Goal: Task Accomplishment & Management: Use online tool/utility

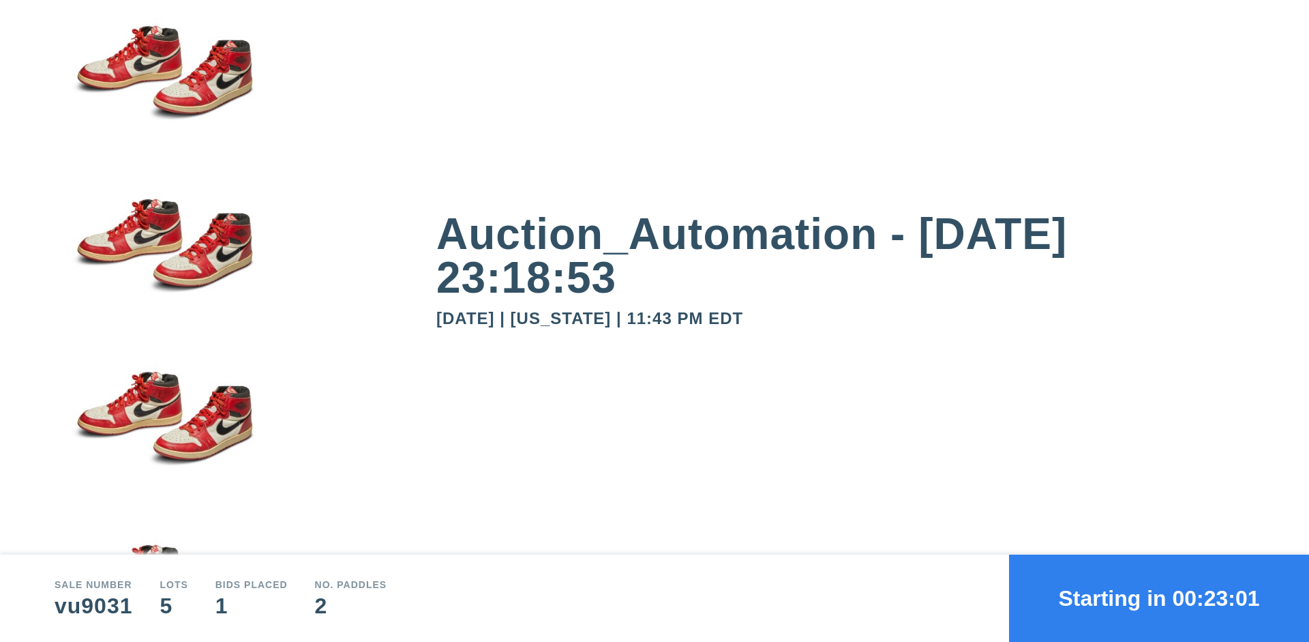
click at [1159, 598] on button "Starting in 00:23:01" at bounding box center [1159, 597] width 300 height 87
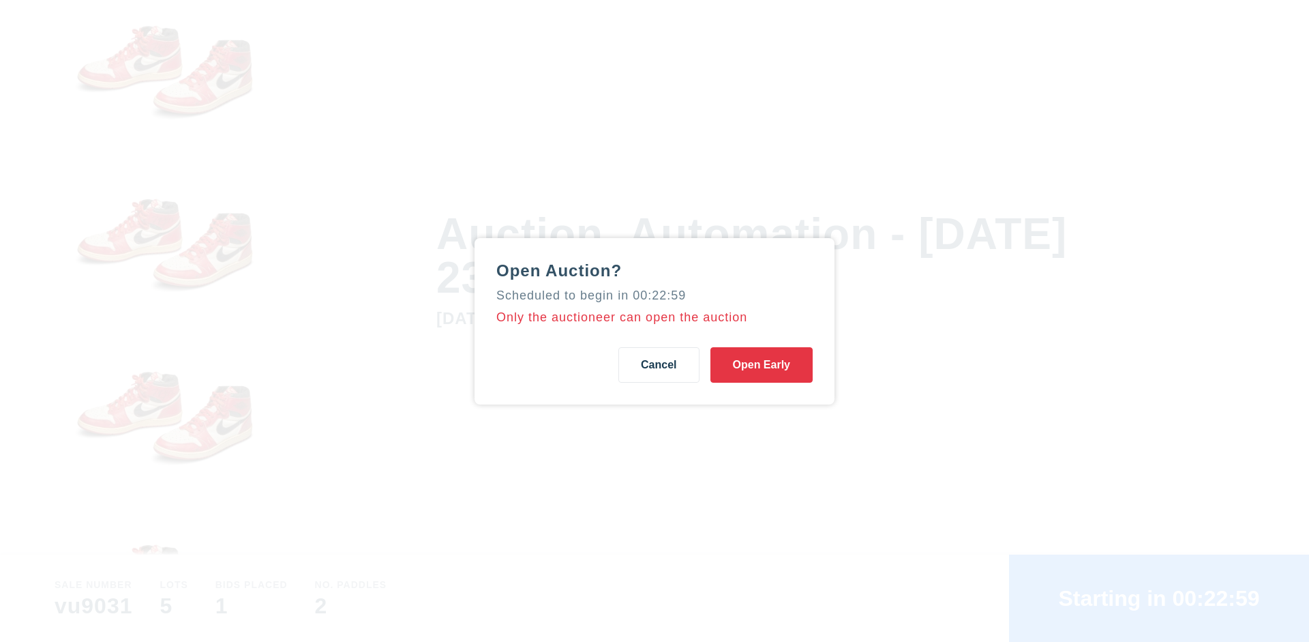
click at [762, 364] on button "Open Early" at bounding box center [761, 364] width 102 height 35
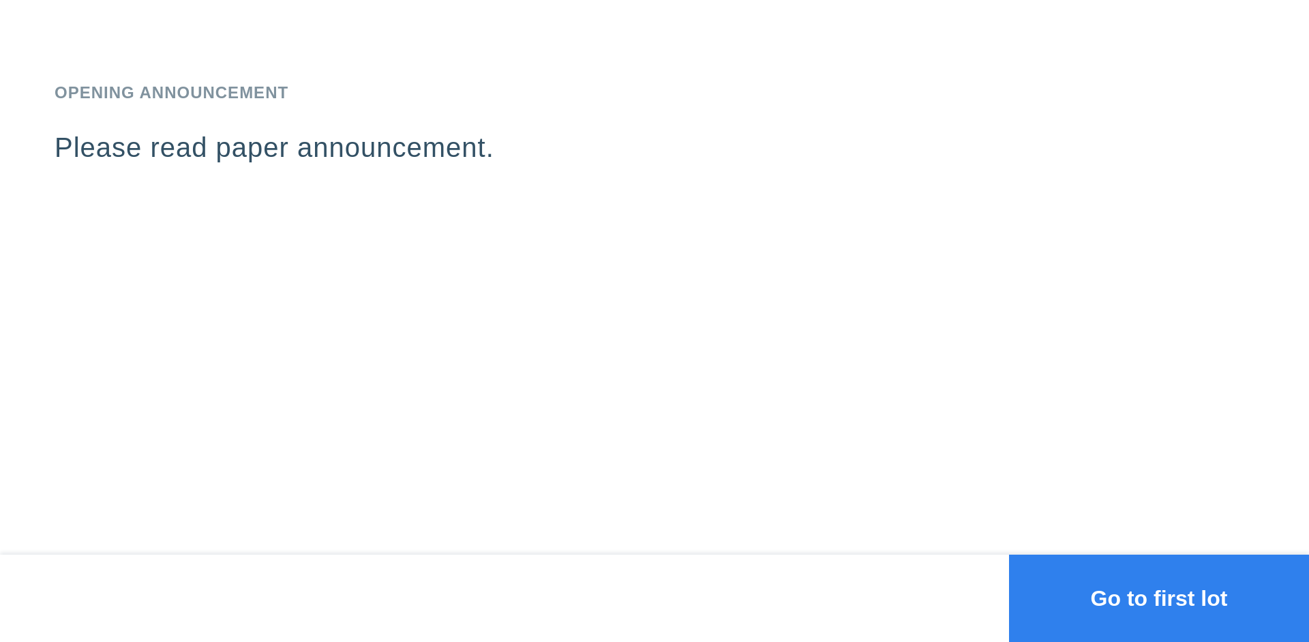
click at [1159, 598] on button "Go to first lot" at bounding box center [1159, 597] width 300 height 87
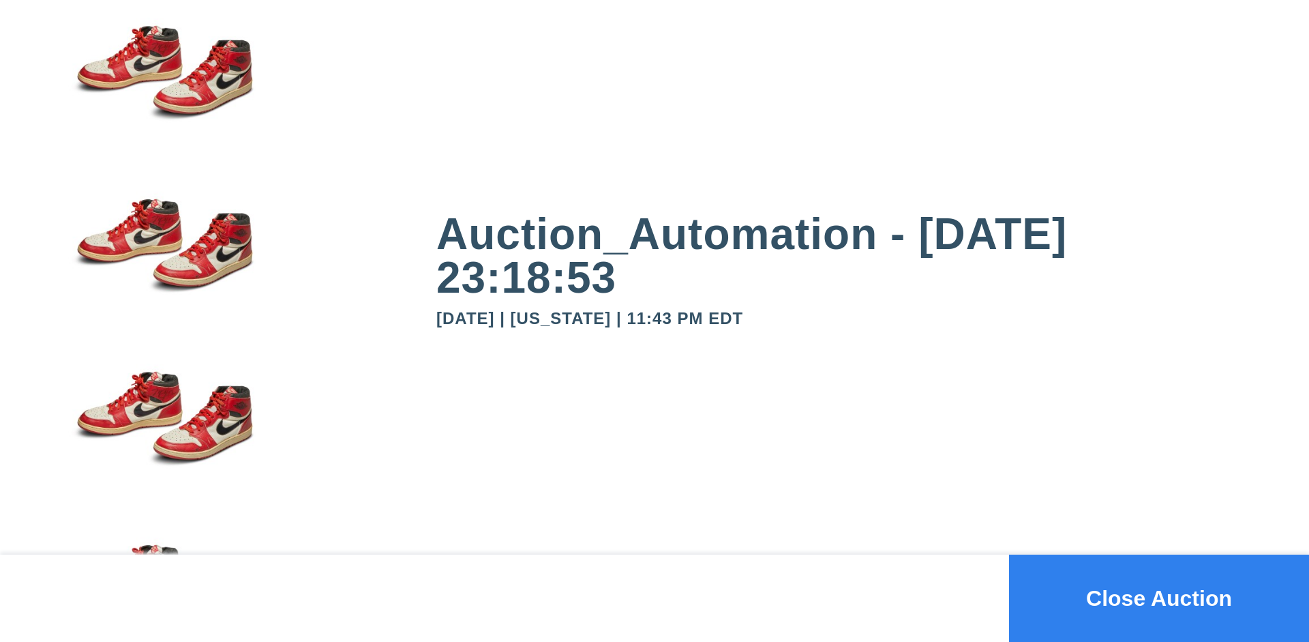
click at [1159, 598] on button "Close Auction" at bounding box center [1159, 597] width 300 height 87
